Goal: Task Accomplishment & Management: Use online tool/utility

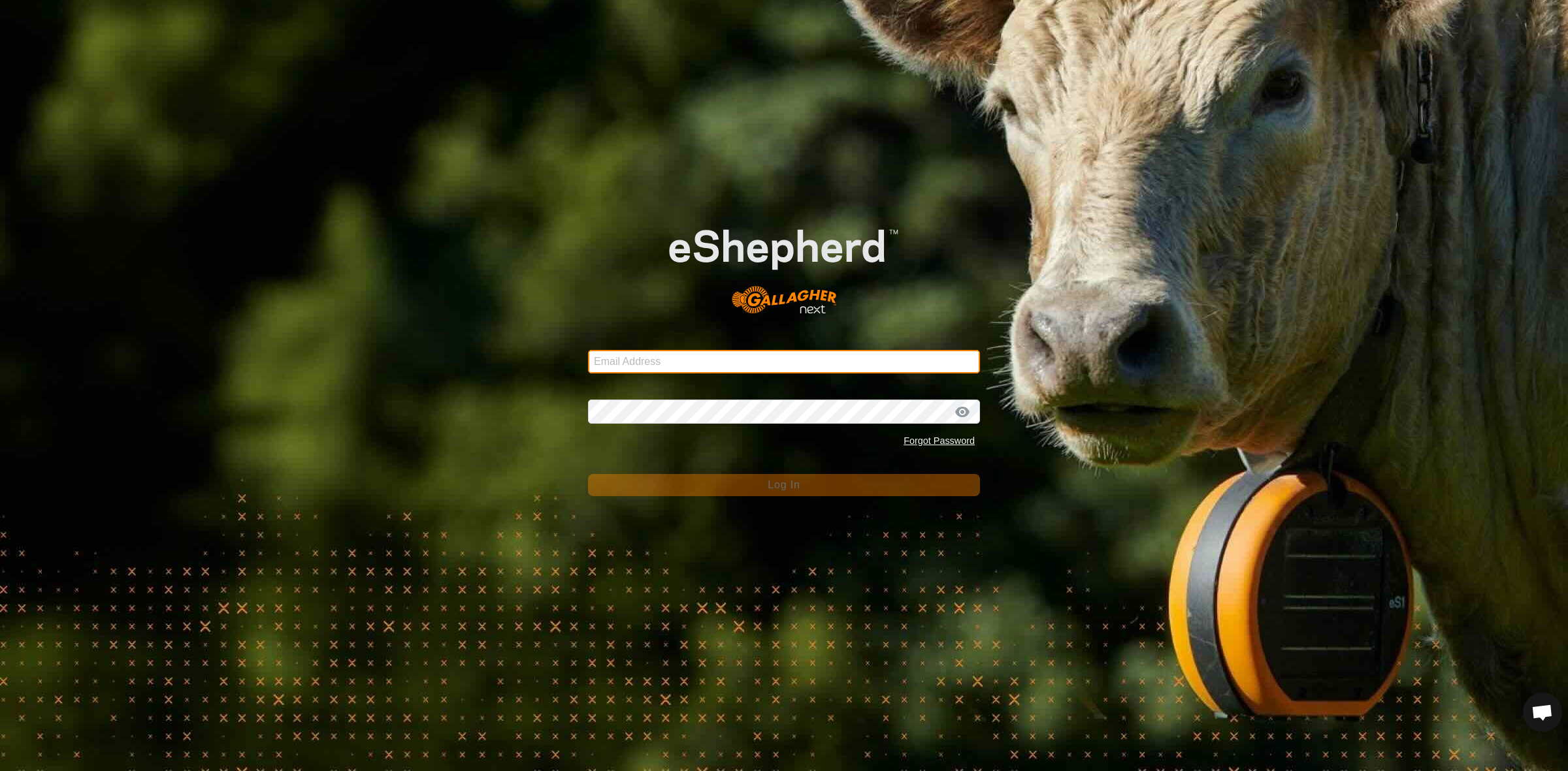
click at [775, 366] on input "Email Address" at bounding box center [783, 362] width 392 height 24
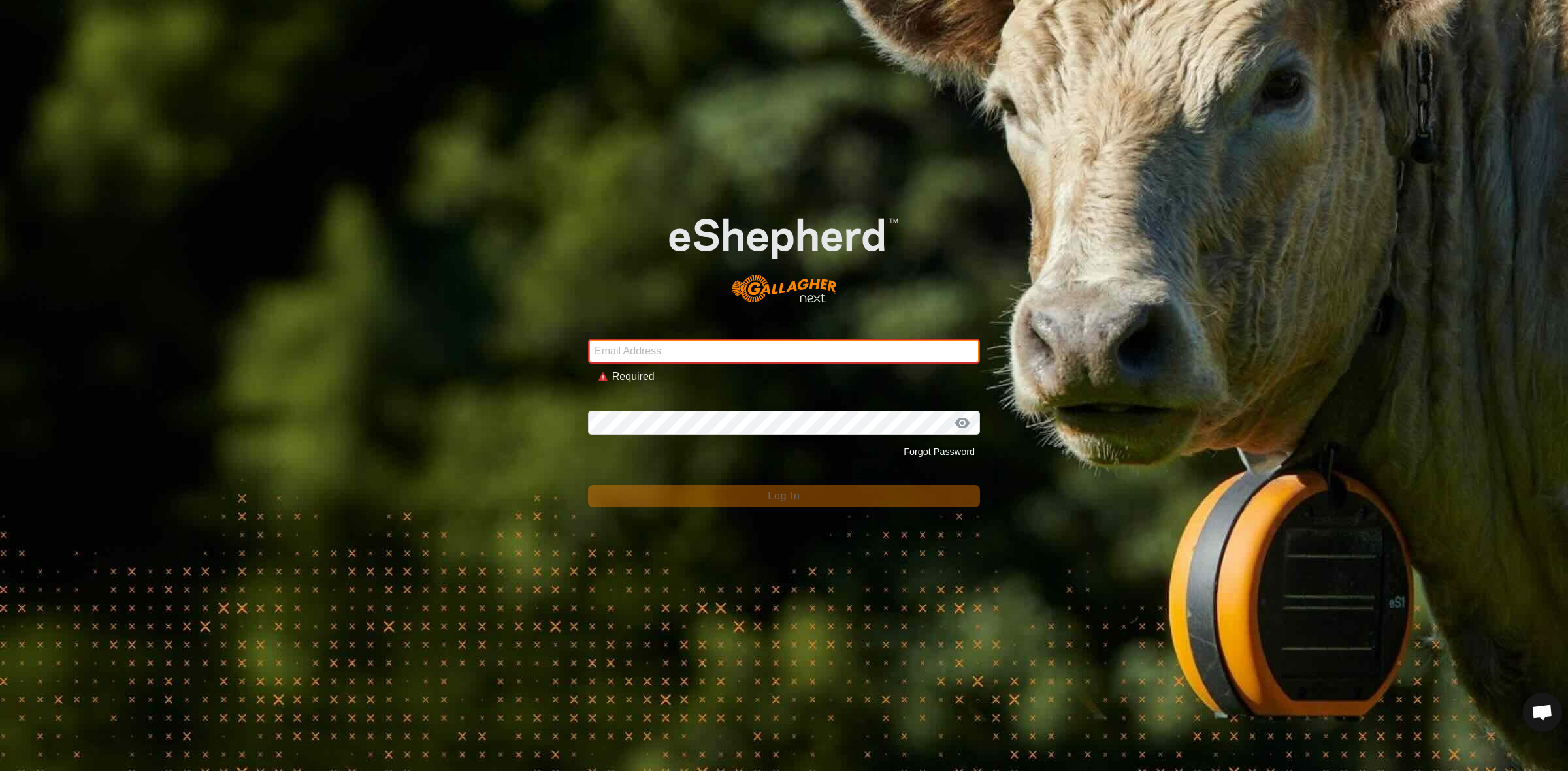
type input "jacqui@westrange.co.nz"
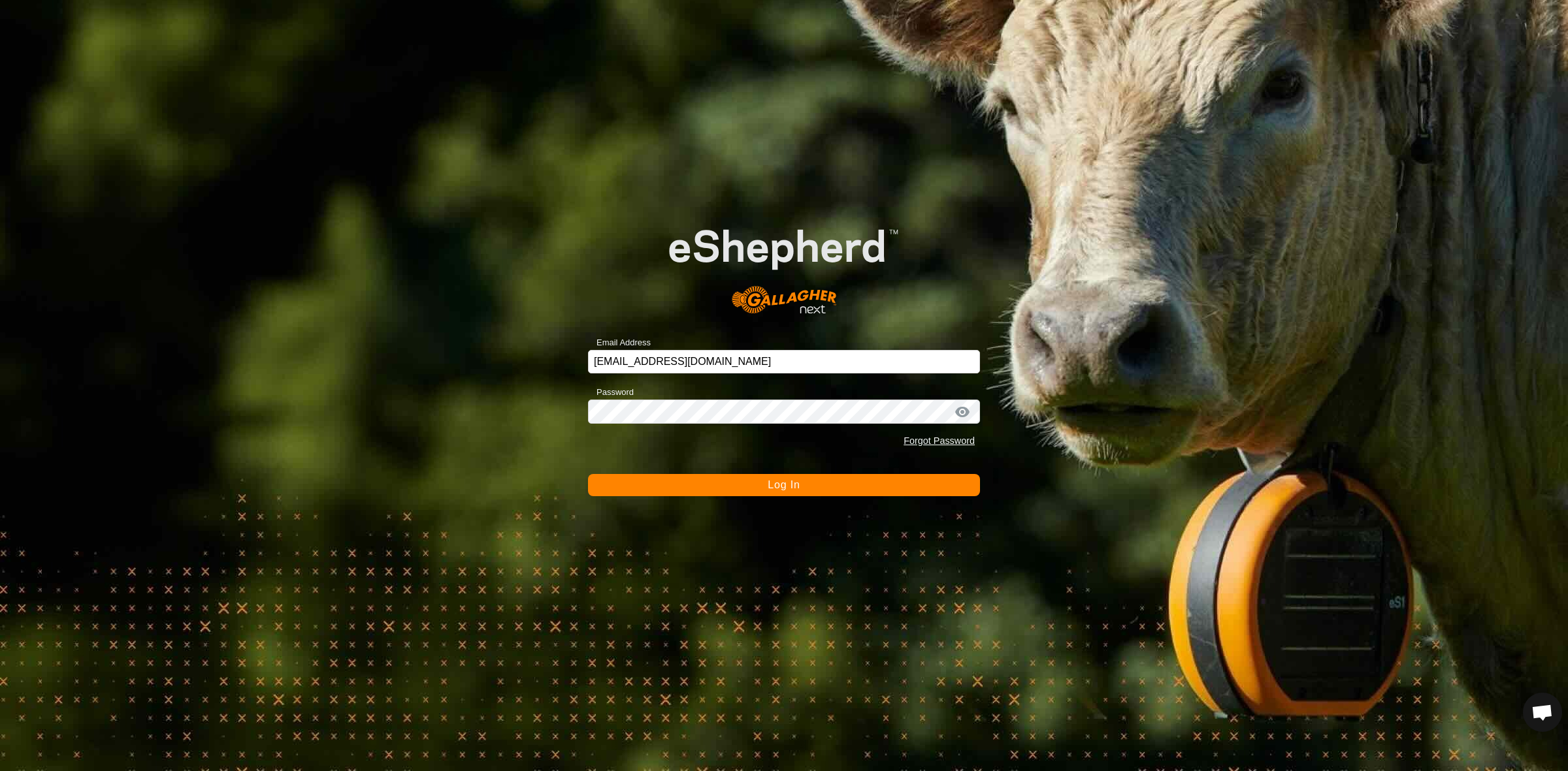
click at [739, 483] on button "Log In" at bounding box center [783, 485] width 392 height 22
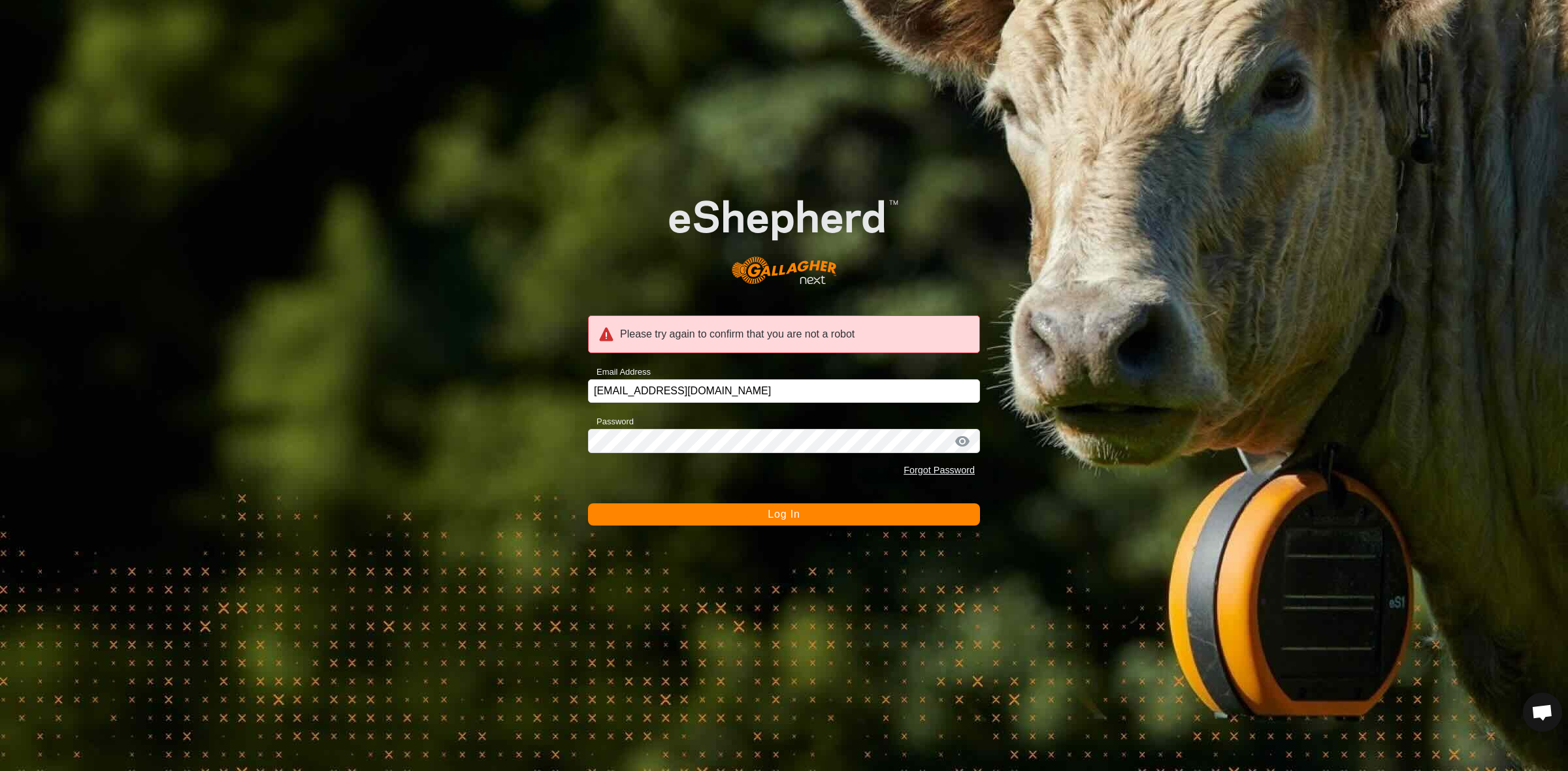
click at [763, 514] on button "Log In" at bounding box center [783, 514] width 392 height 22
click at [727, 392] on input "jacqui@westrange.co.nz" at bounding box center [783, 391] width 392 height 24
click at [718, 521] on button "Log In" at bounding box center [783, 514] width 392 height 22
